Goal: Entertainment & Leisure: Consume media (video, audio)

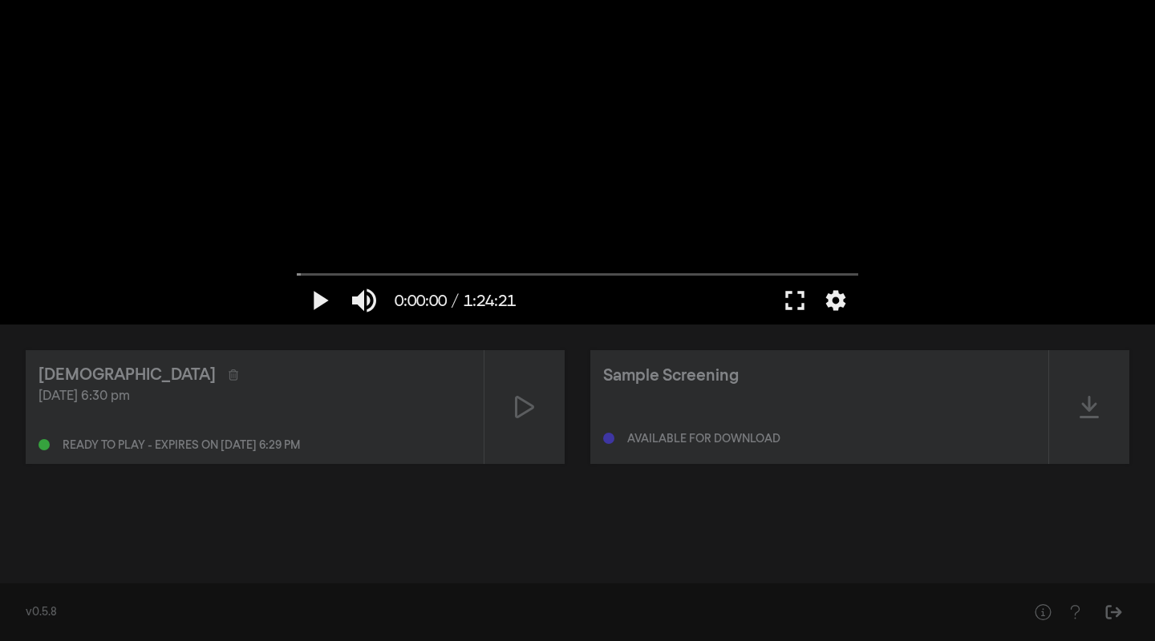
click at [206, 405] on div "[DATE] 6:30 pm" at bounding box center [254, 396] width 432 height 19
click at [799, 300] on button "fullscreen" at bounding box center [794, 301] width 45 height 48
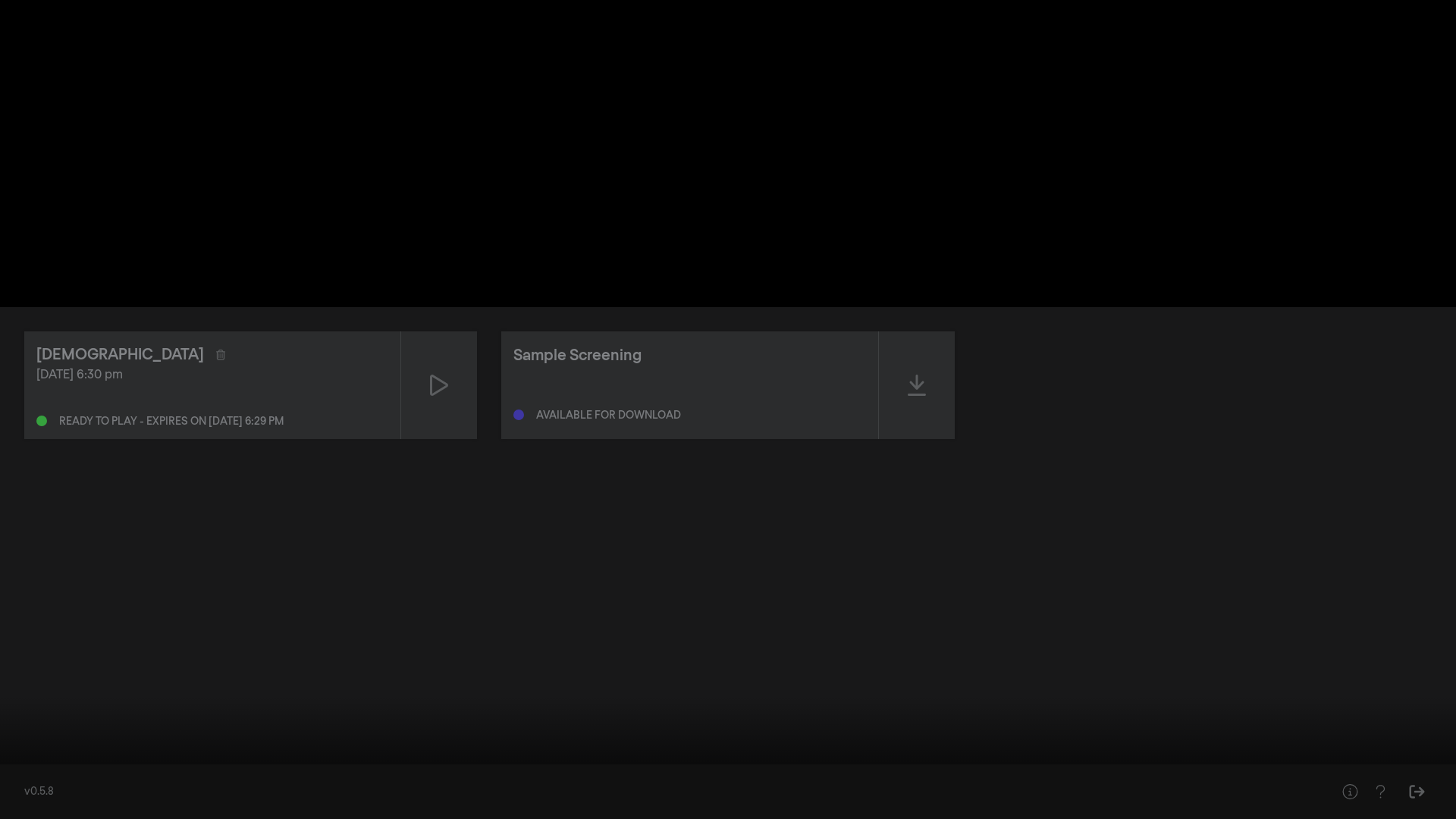
click at [1091, 606] on button "fullscreen_exit" at bounding box center [1388, 796] width 43 height 45
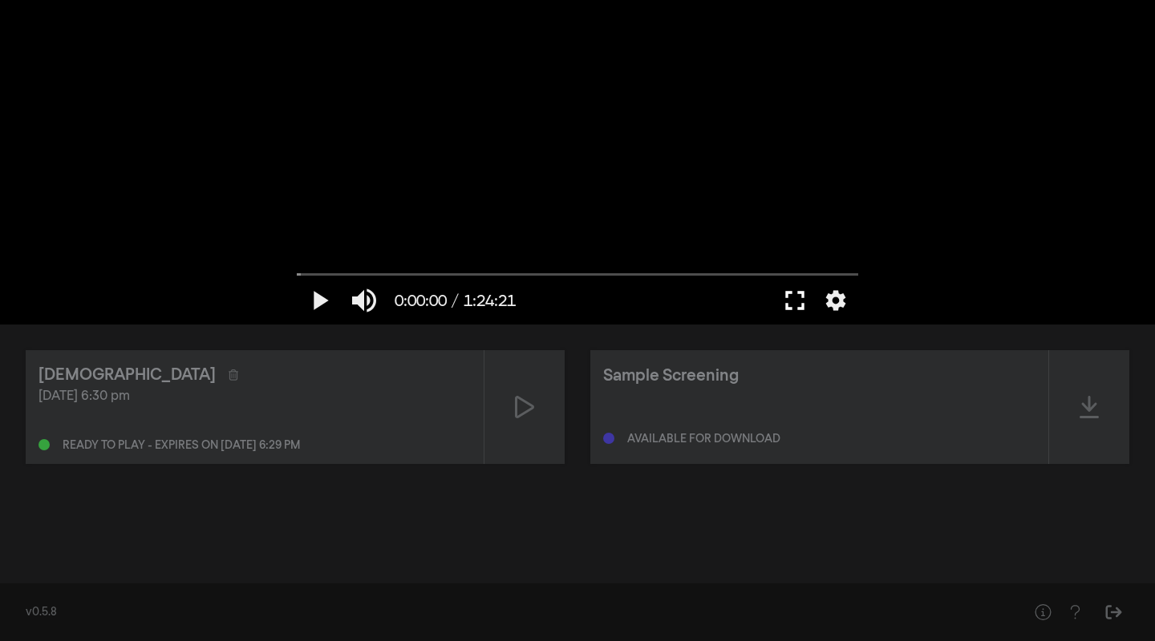
click at [807, 302] on button "fullscreen" at bounding box center [794, 301] width 45 height 48
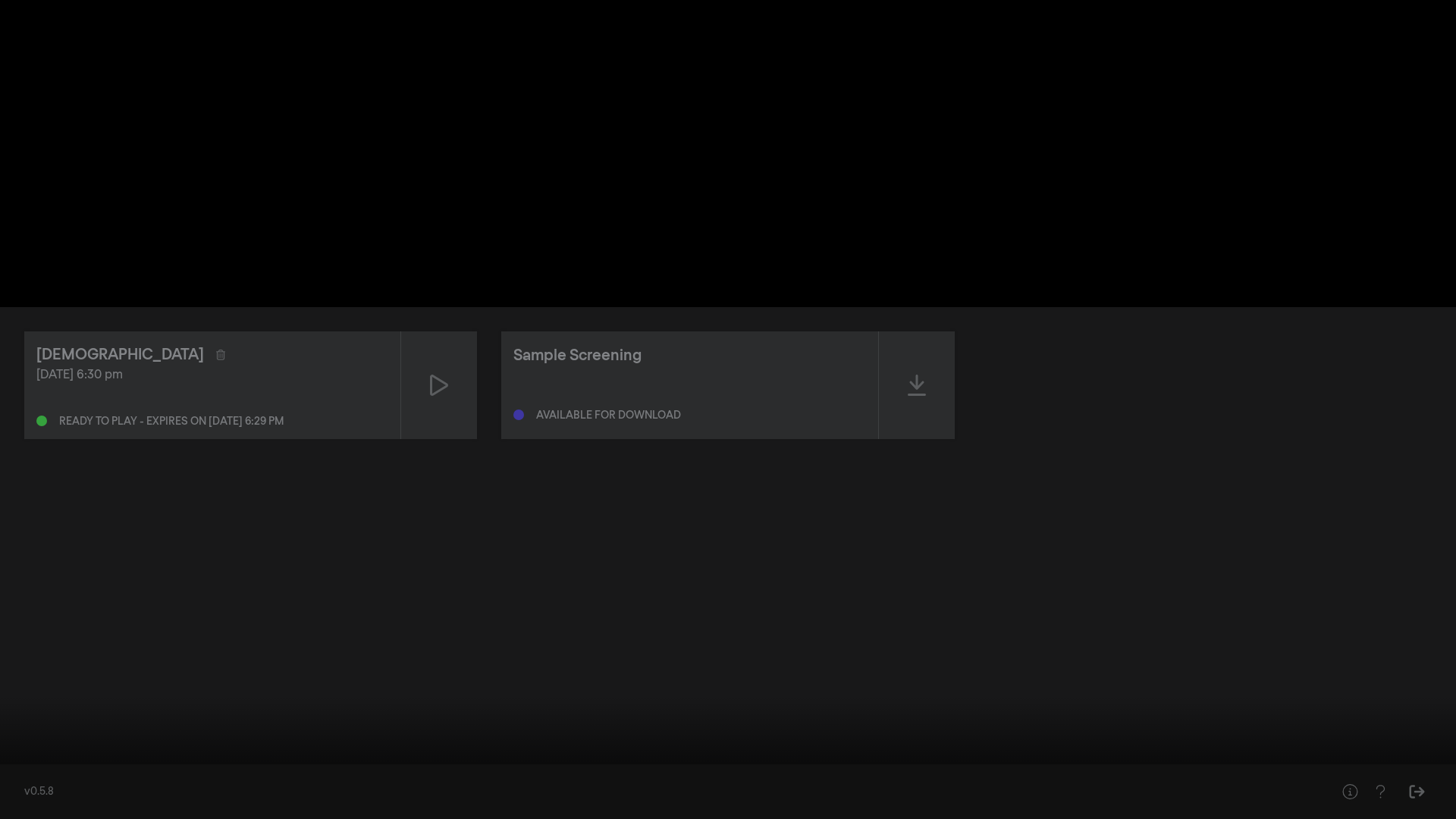
click at [26, 606] on button "play_arrow" at bounding box center [28, 796] width 43 height 45
type input "2.74892"
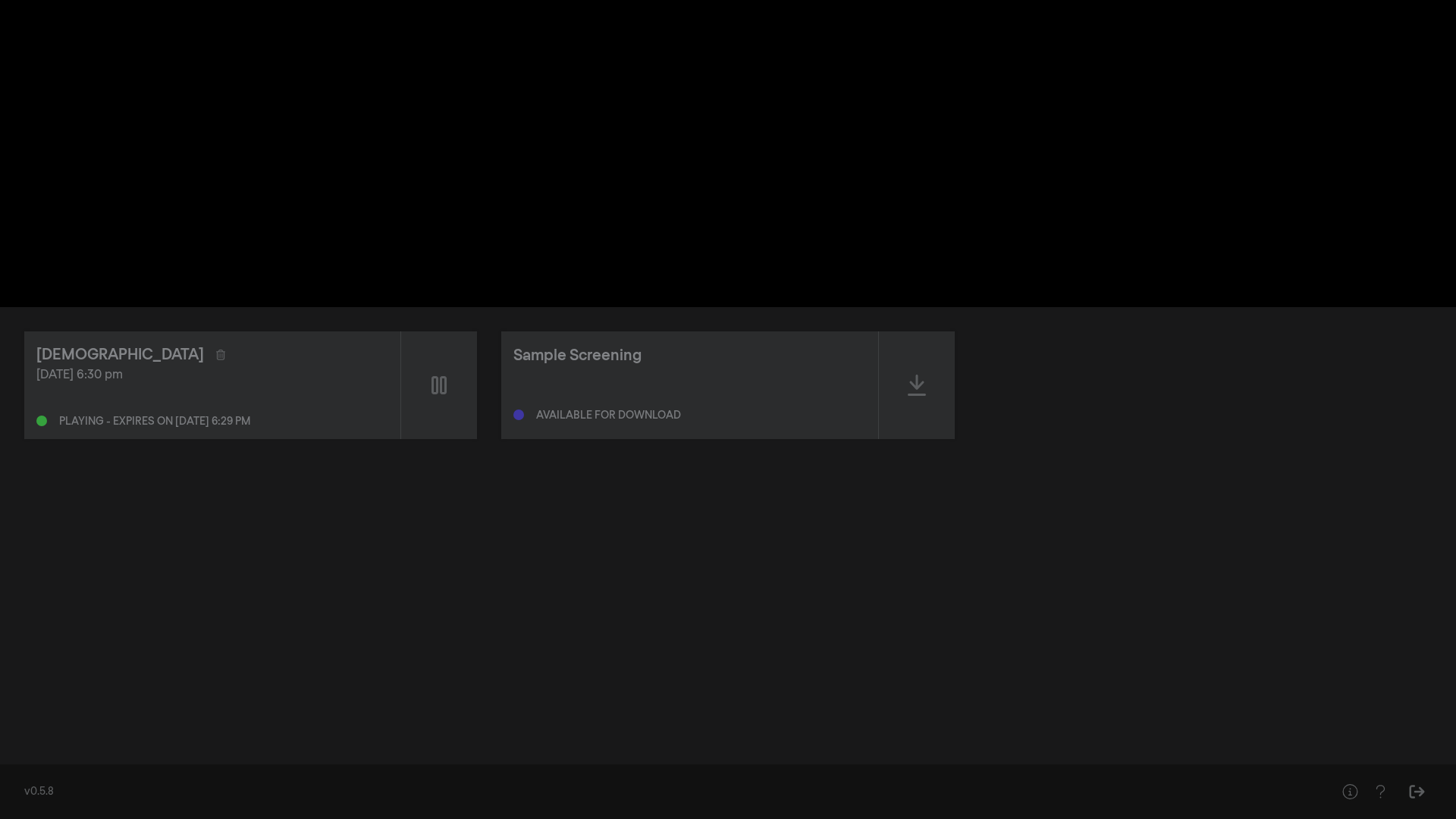
click at [8, 606] on button "pause" at bounding box center [28, 796] width 43 height 45
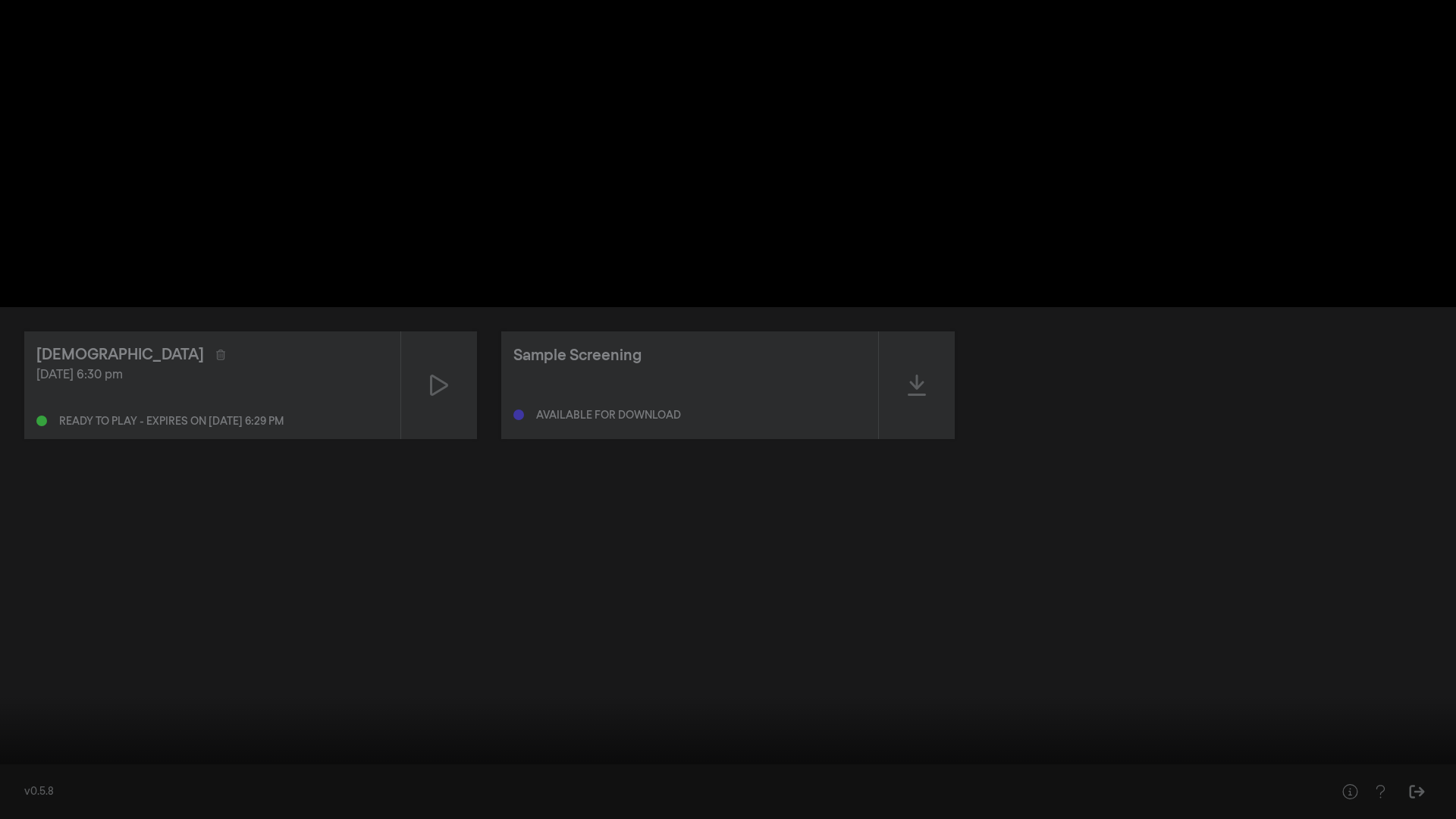
drag, startPoint x: 14, startPoint y: 772, endPoint x: 0, endPoint y: 771, distance: 14.0
click at [8, 606] on input "Suche" at bounding box center [728, 772] width 1441 height 9
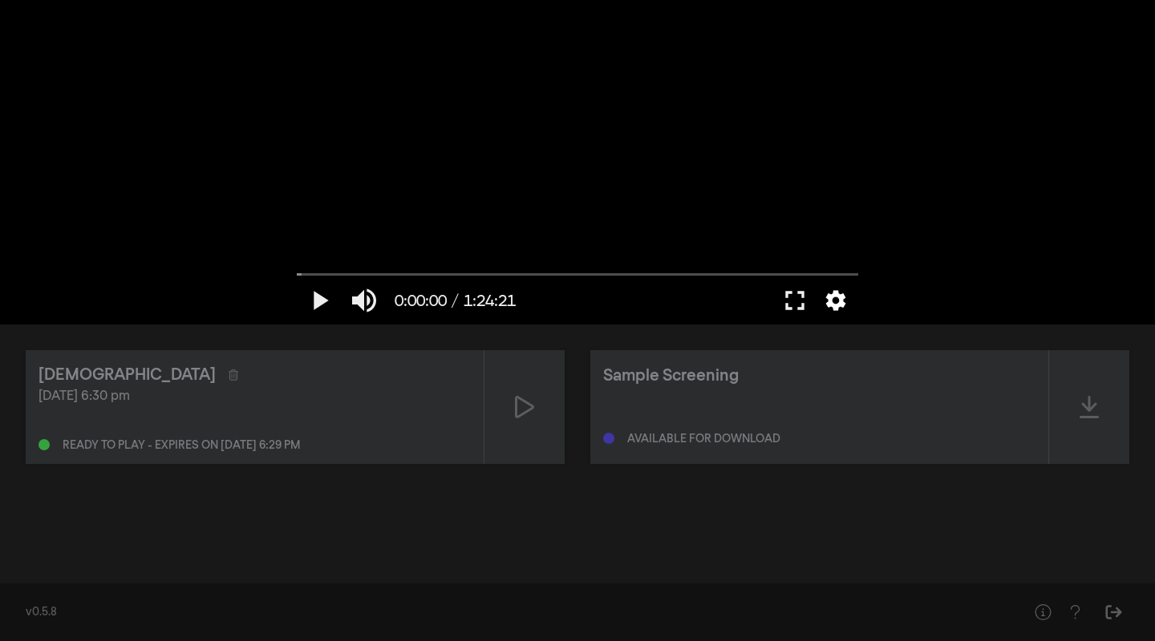
click at [839, 299] on button "settings" at bounding box center [835, 301] width 37 height 48
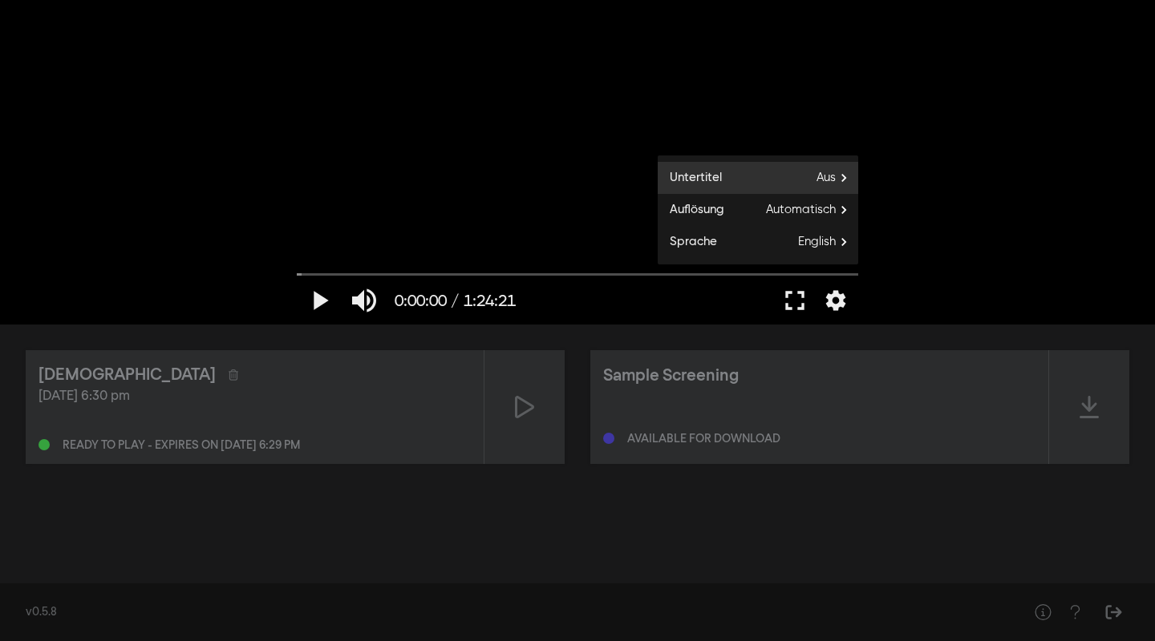
click at [839, 184] on span "Aus" at bounding box center [837, 178] width 42 height 24
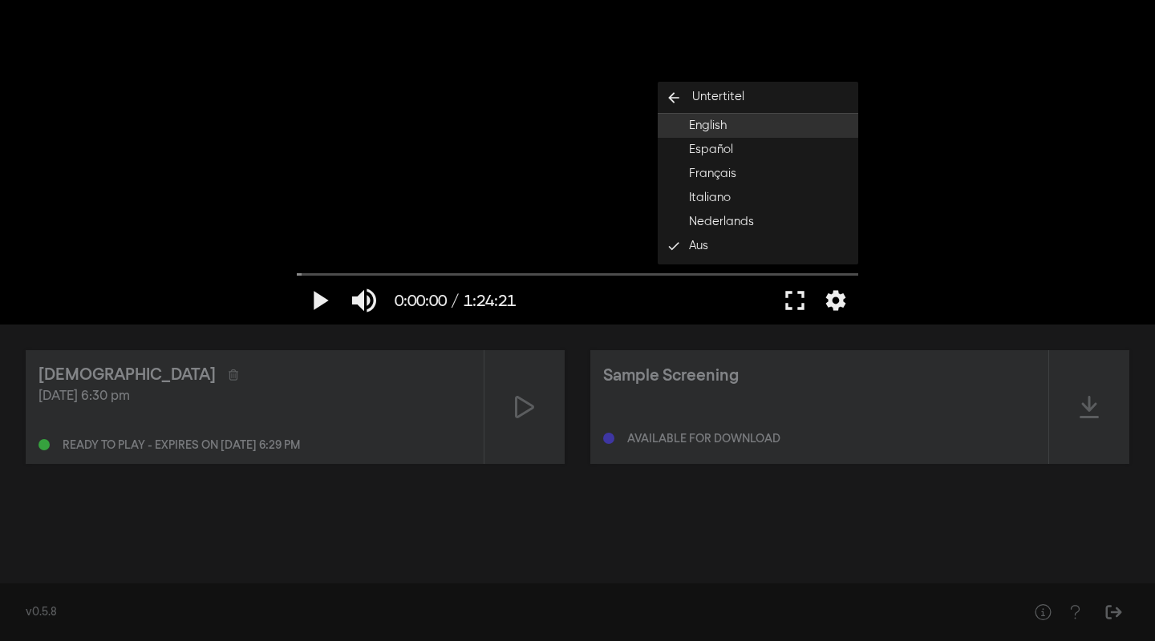
click at [767, 124] on button "English" at bounding box center [758, 126] width 200 height 24
click at [672, 95] on icon "arrow_back" at bounding box center [674, 98] width 32 height 16
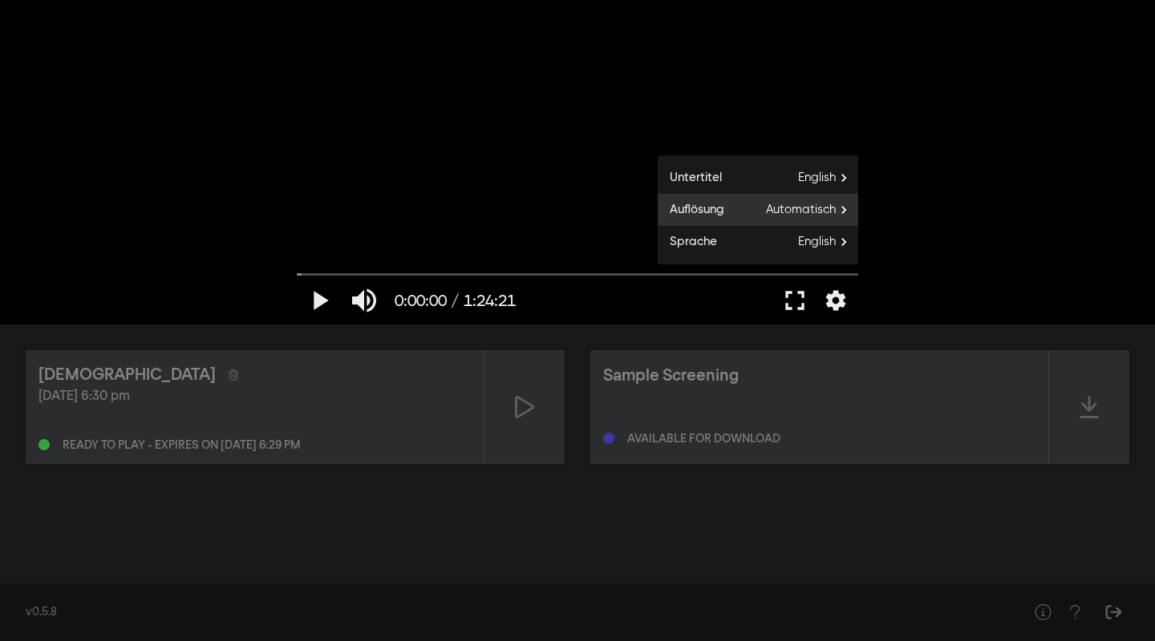
click at [826, 210] on span "Automatisch" at bounding box center [812, 210] width 92 height 24
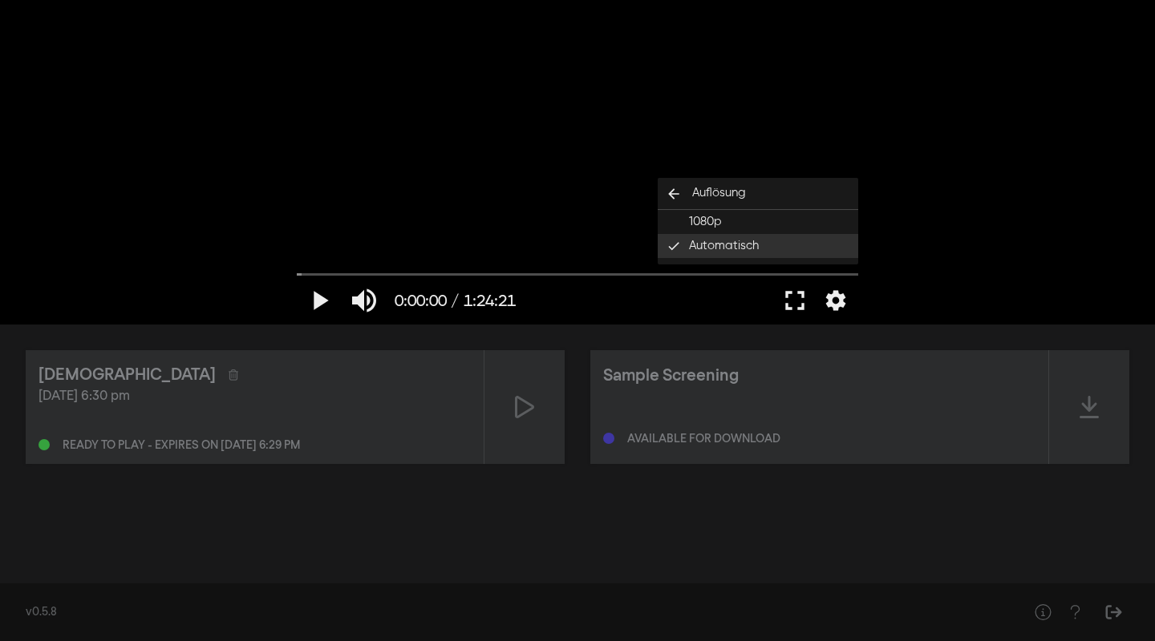
click at [702, 242] on span "Automatisch" at bounding box center [724, 246] width 70 height 18
click at [673, 190] on icon "arrow_back" at bounding box center [674, 194] width 32 height 16
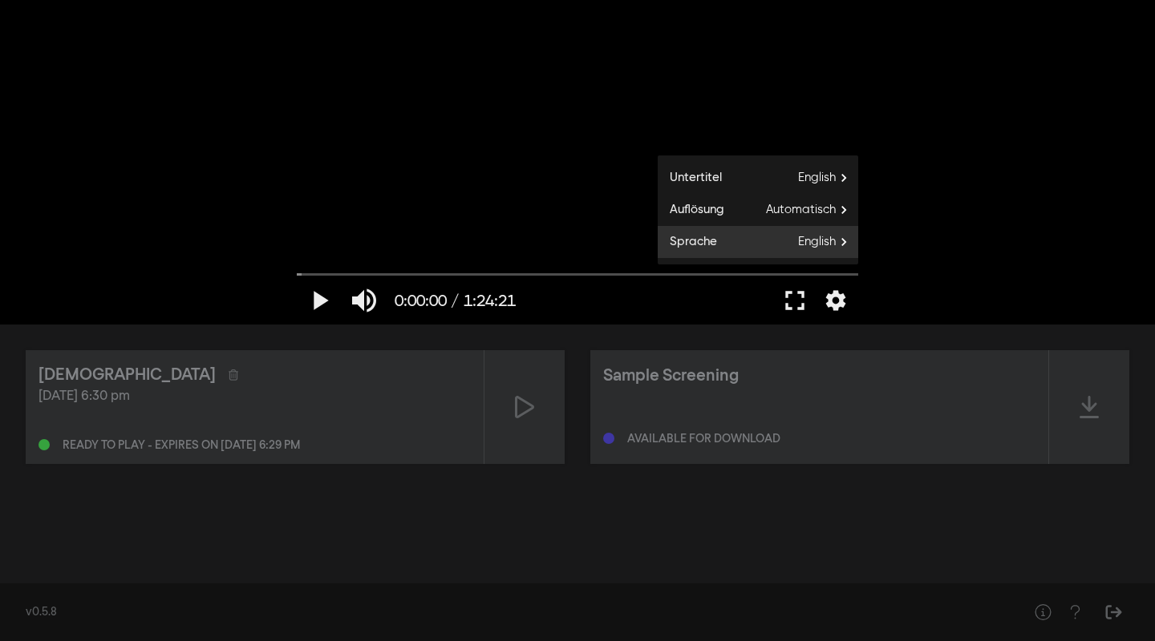
click at [826, 241] on span "English" at bounding box center [828, 242] width 60 height 24
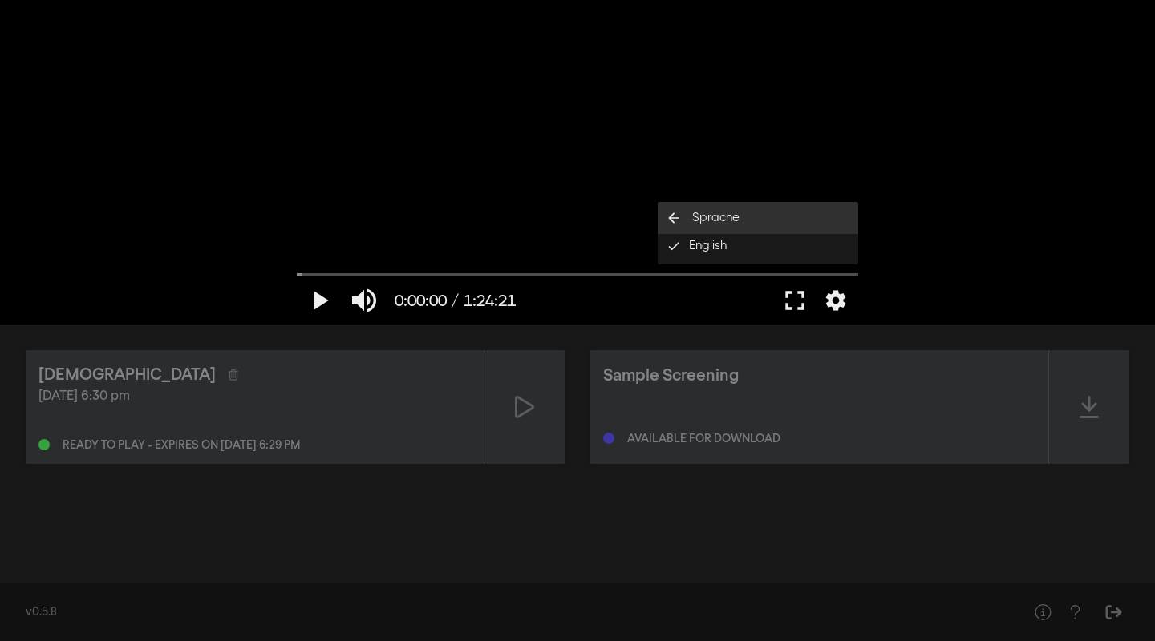
click at [672, 221] on icon "arrow_back" at bounding box center [674, 218] width 32 height 16
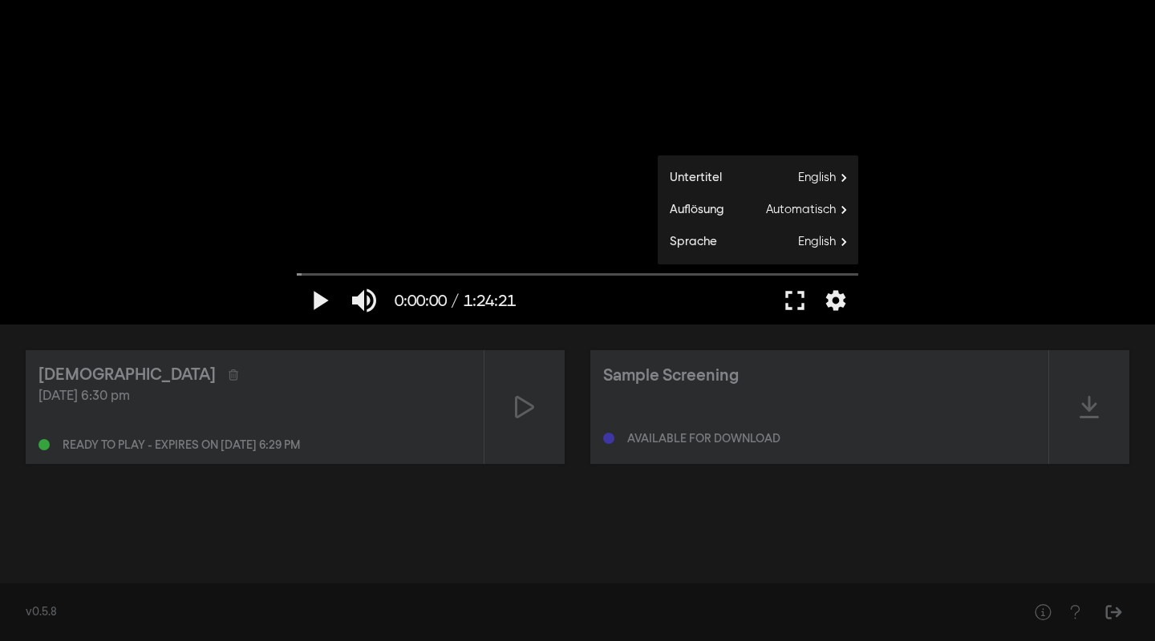
click at [1048, 209] on div "play_arrow 0:00:00 / 1:24:21 volume_up fullscreen settings closed_caption Unter…" at bounding box center [577, 162] width 1155 height 325
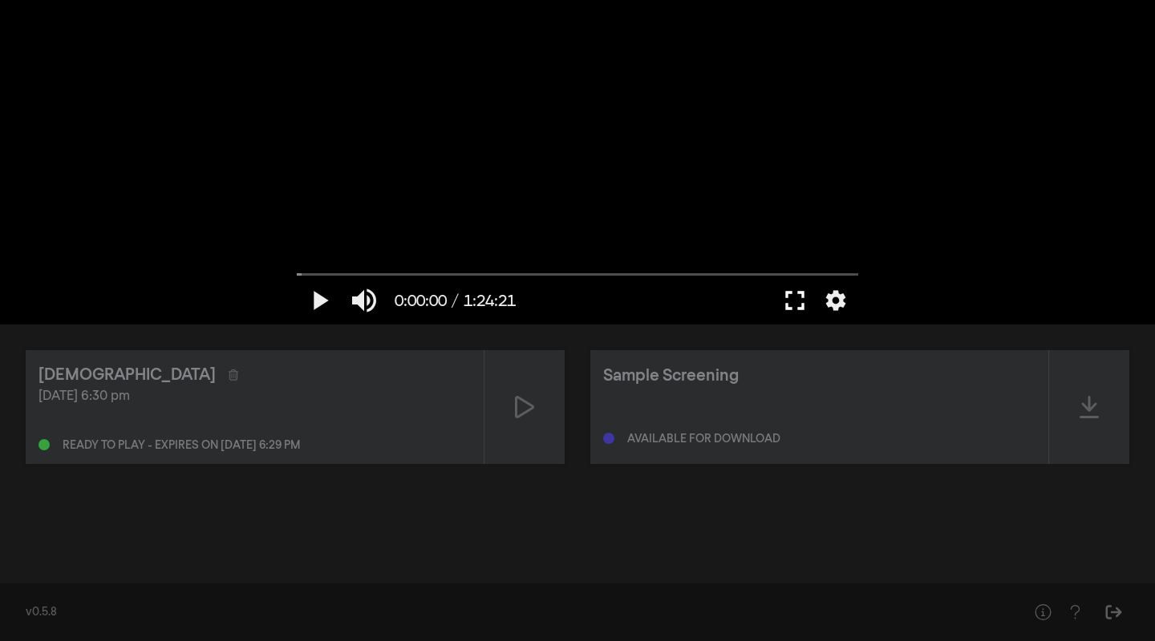
click at [795, 296] on button "fullscreen" at bounding box center [794, 301] width 45 height 48
click at [794, 298] on button "fullscreen" at bounding box center [794, 301] width 45 height 48
click at [800, 303] on button "fullscreen" at bounding box center [794, 301] width 45 height 48
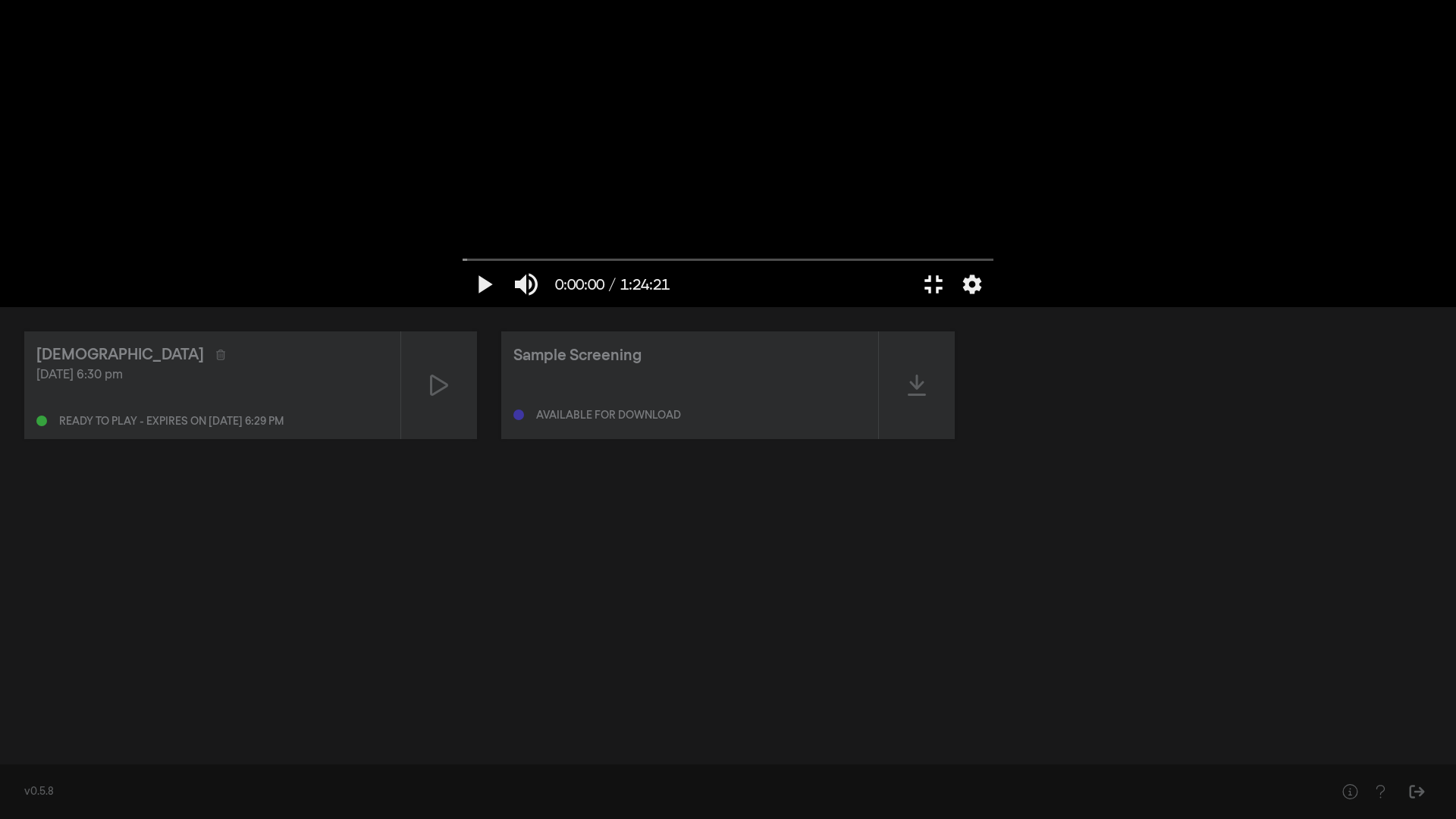
click at [912, 262] on button "fullscreen_exit" at bounding box center [933, 285] width 43 height 45
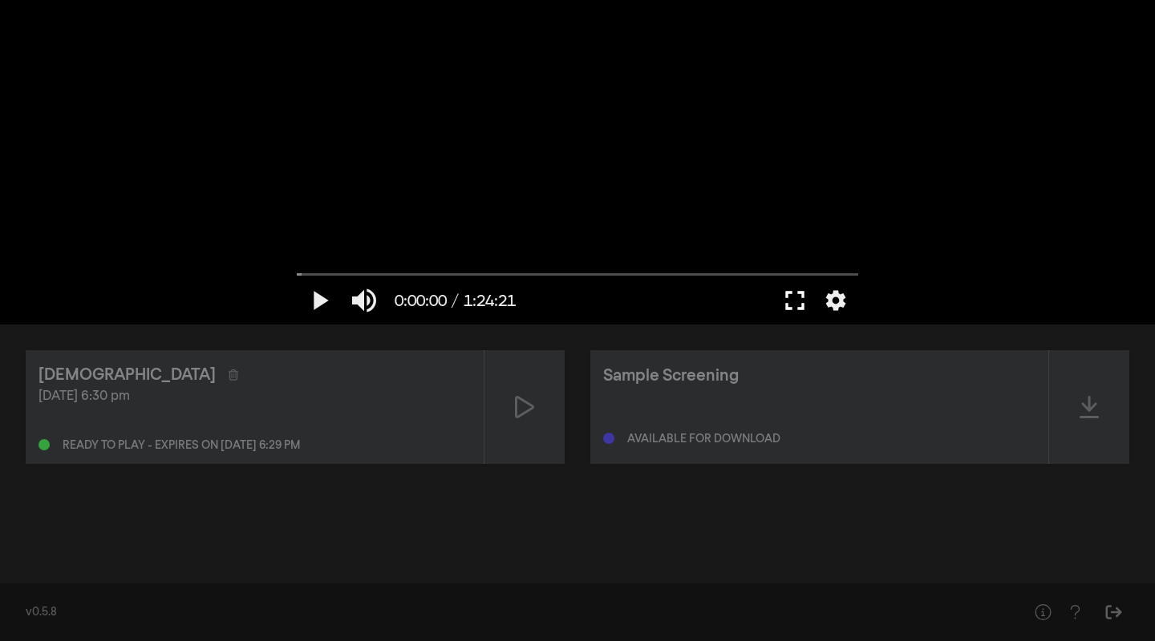
click at [791, 298] on button "fullscreen" at bounding box center [794, 301] width 45 height 48
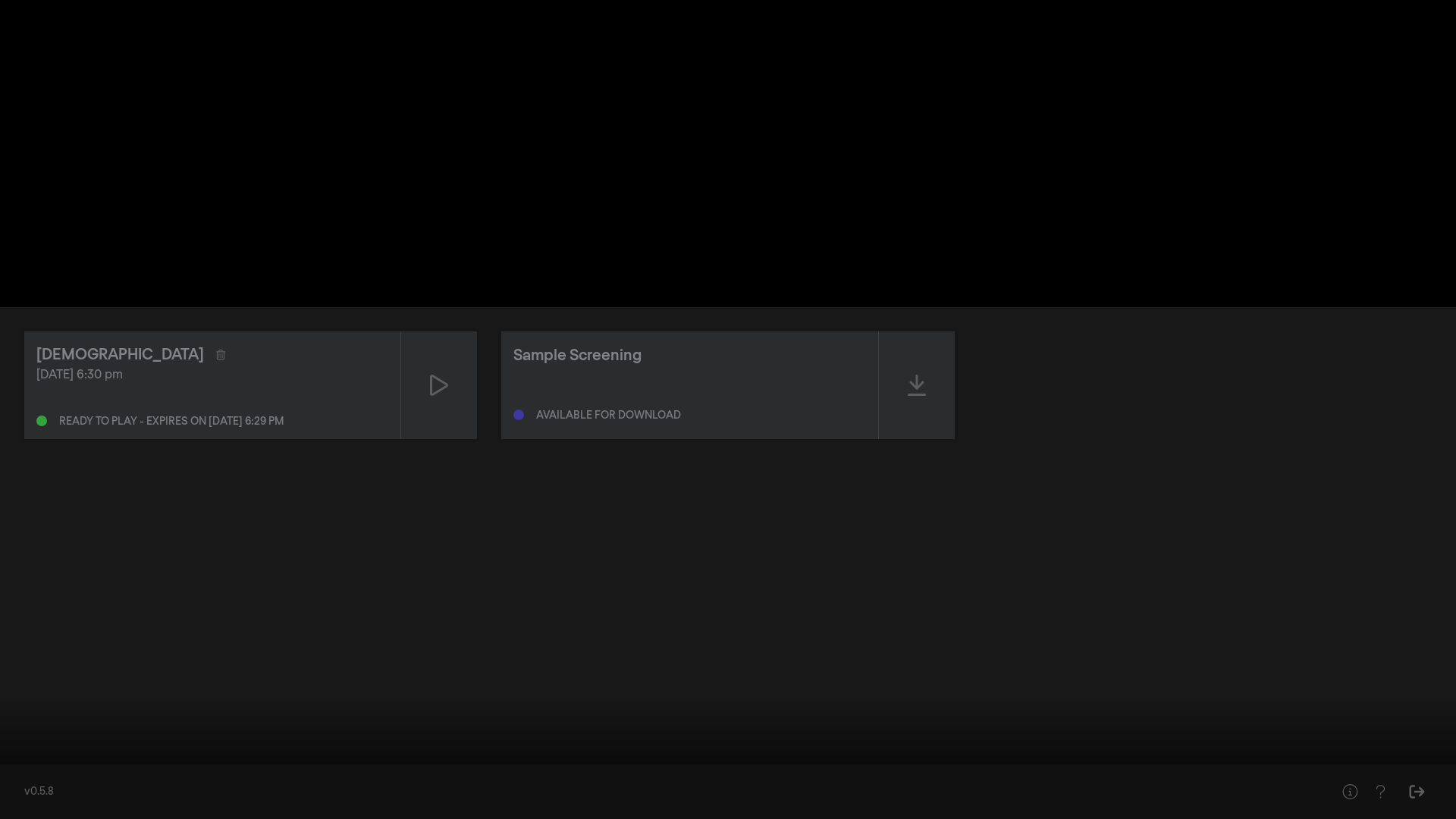
click at [27, 606] on button "play_arrow" at bounding box center [28, 796] width 43 height 45
type input "2.727952"
